Goal: Information Seeking & Learning: Learn about a topic

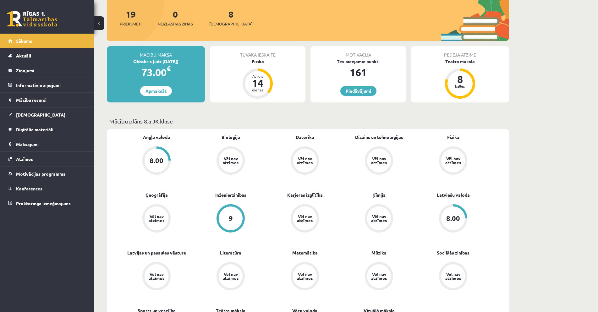
scroll to position [63, 0]
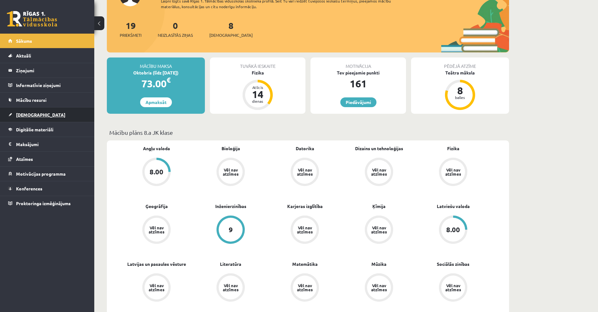
click at [56, 113] on link "[DEMOGRAPHIC_DATA]" at bounding box center [47, 114] width 78 height 14
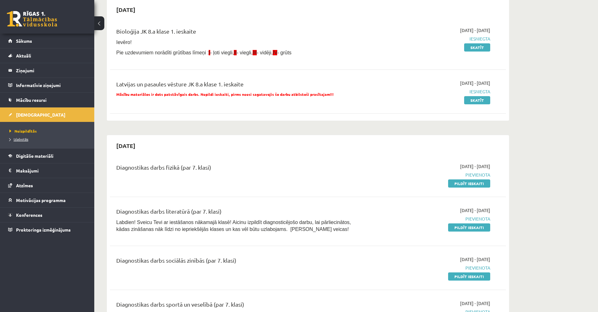
click at [19, 140] on span "Izlabotās" at bounding box center [18, 139] width 19 height 5
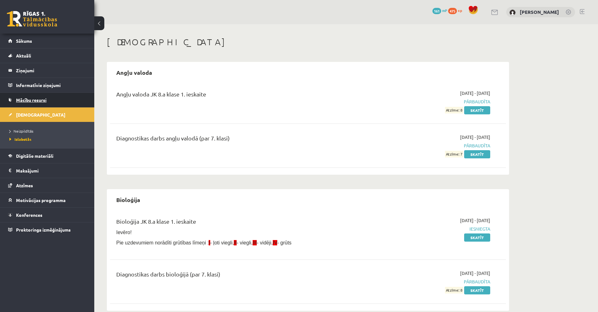
click at [48, 99] on link "Mācību resursi" at bounding box center [47, 100] width 78 height 14
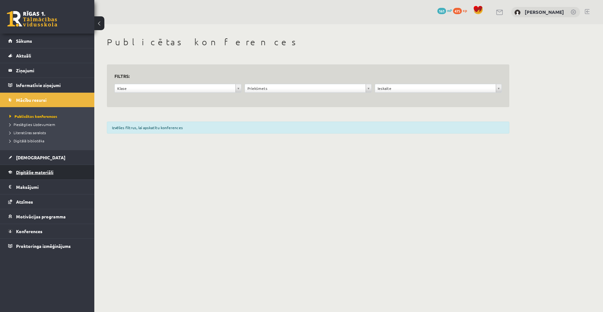
click at [48, 172] on span "Digitālie materiāli" at bounding box center [34, 172] width 37 height 6
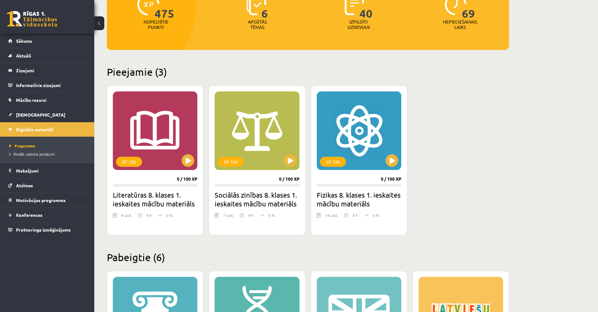
scroll to position [94, 0]
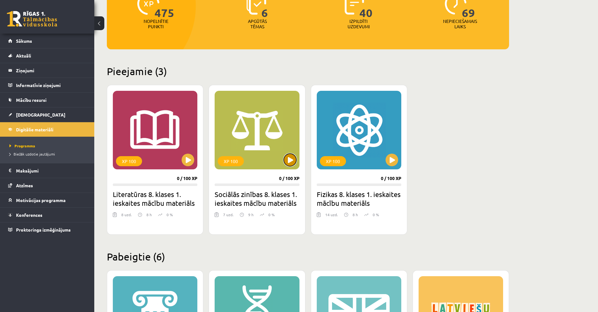
click at [288, 160] on button at bounding box center [290, 160] width 13 height 13
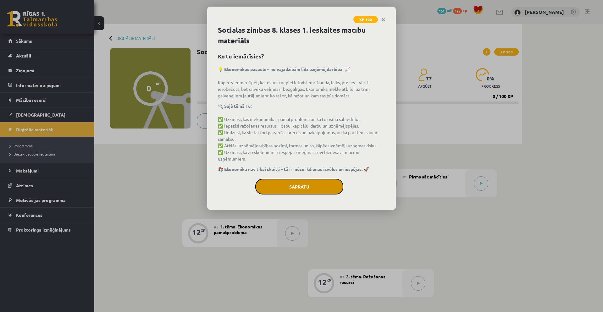
click at [324, 186] on button "Sapratu" at bounding box center [299, 187] width 88 height 16
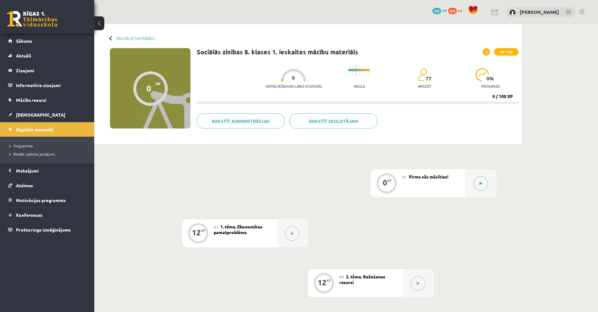
click at [480, 182] on icon at bounding box center [481, 184] width 3 height 4
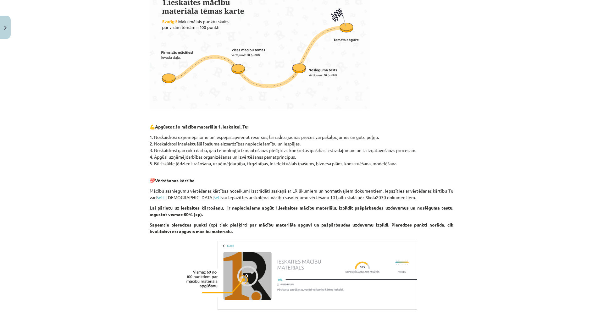
scroll to position [267, 0]
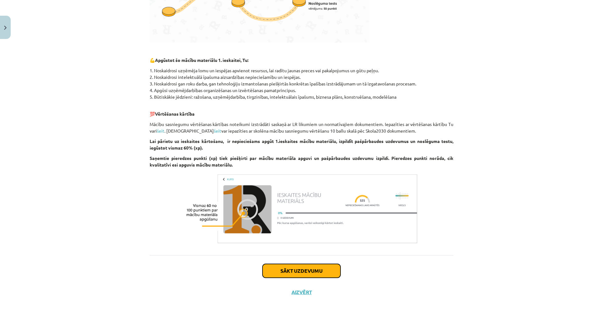
click at [322, 265] on button "Sākt uzdevumu" at bounding box center [301, 271] width 78 height 14
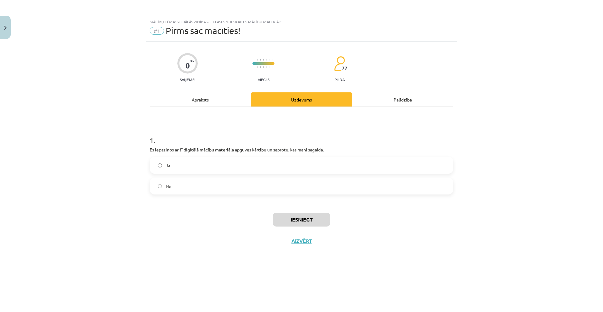
scroll to position [0, 0]
click at [210, 170] on label "Jā" at bounding box center [301, 165] width 302 height 16
click at [301, 220] on button "Iesniegt" at bounding box center [301, 220] width 57 height 14
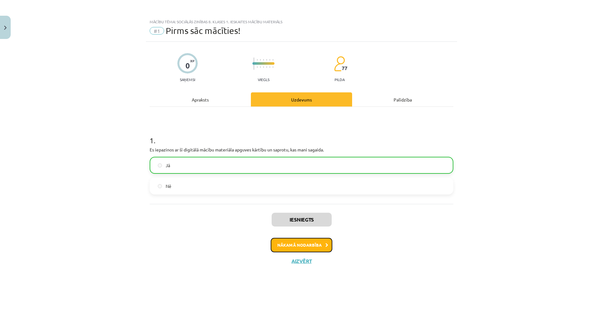
click at [311, 247] on button "Nākamā nodarbība" at bounding box center [302, 245] width 62 height 14
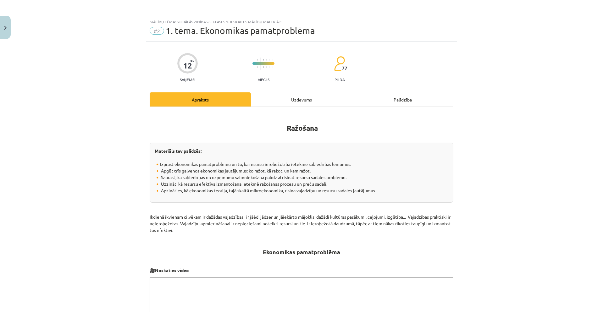
click at [297, 92] on div "Uzdevums" at bounding box center [301, 99] width 101 height 14
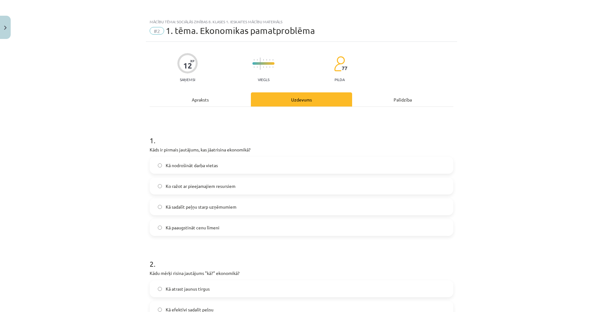
scroll to position [16, 0]
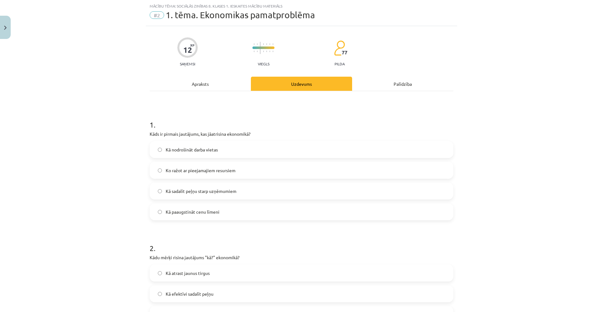
click at [218, 81] on div "Apraksts" at bounding box center [200, 84] width 101 height 14
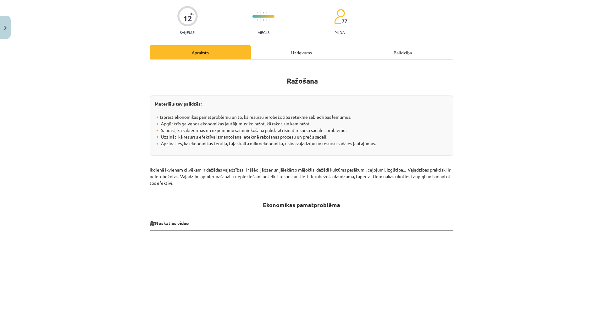
scroll to position [0, 0]
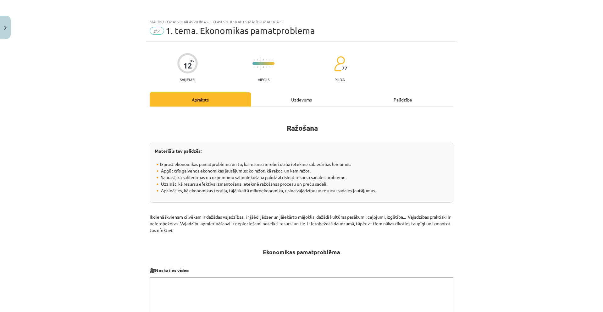
click at [303, 99] on div "Uzdevums" at bounding box center [301, 99] width 101 height 14
